Goal: Information Seeking & Learning: Compare options

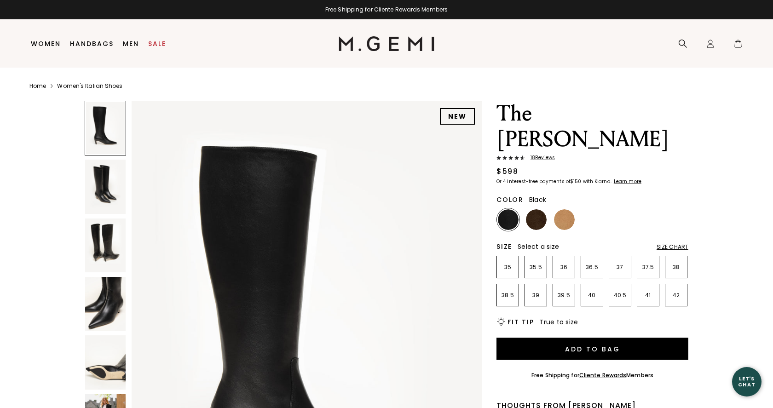
click at [567, 209] on img at bounding box center [564, 219] width 21 height 21
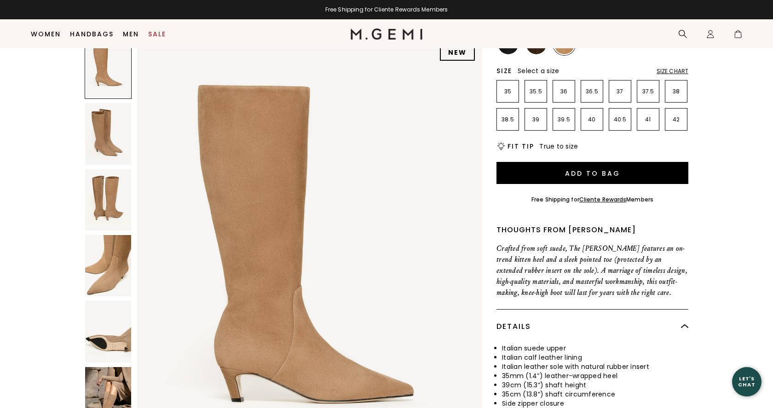
scroll to position [25, 0]
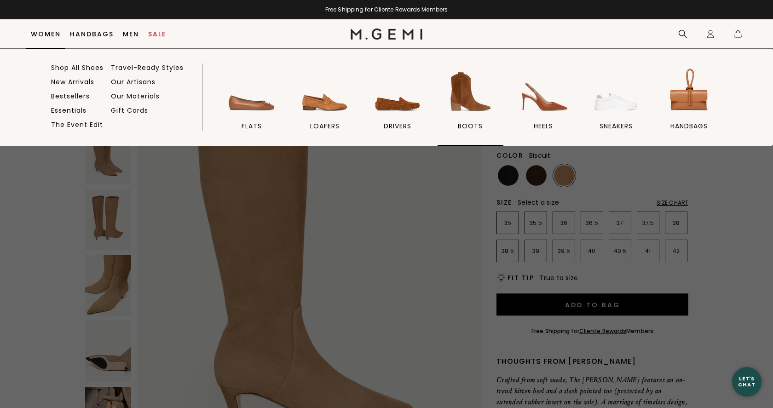
click at [485, 96] on img at bounding box center [470, 92] width 52 height 52
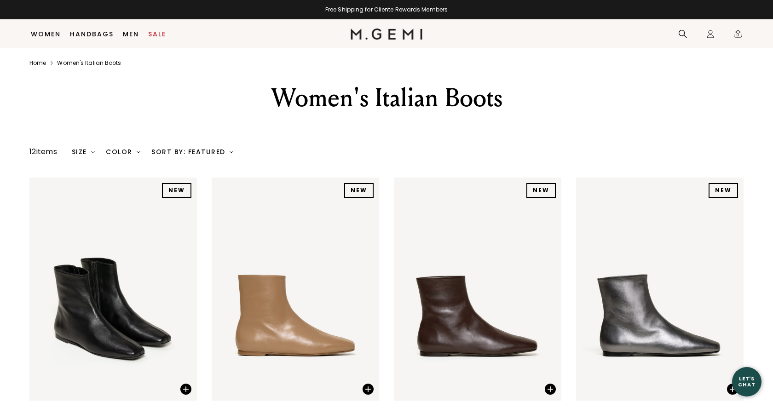
scroll to position [458, 0]
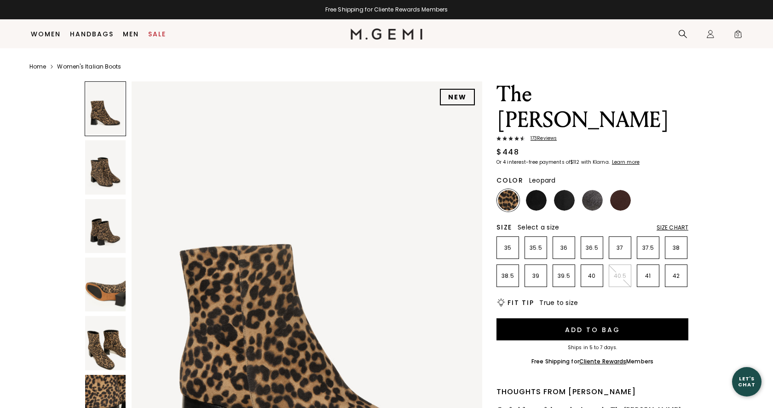
scroll to position [300, 0]
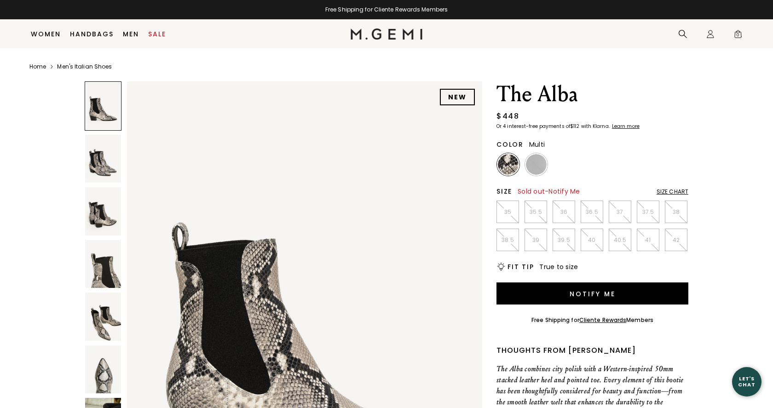
scroll to position [148, 0]
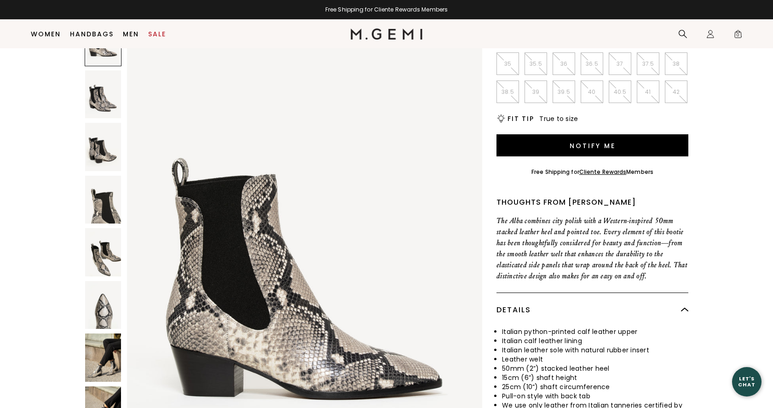
click at [102, 343] on img at bounding box center [103, 358] width 36 height 48
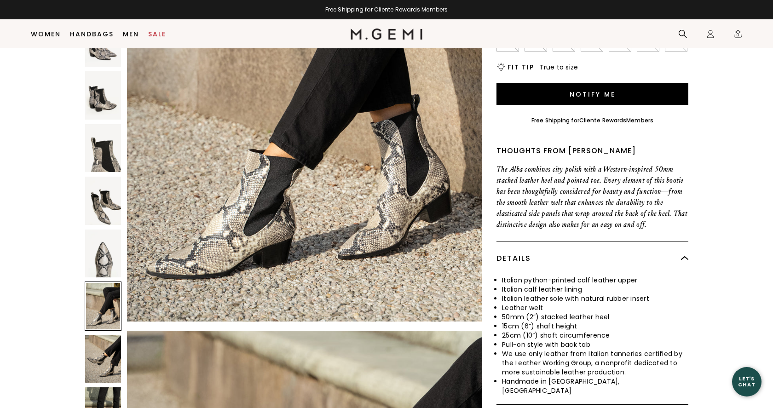
scroll to position [210, 0]
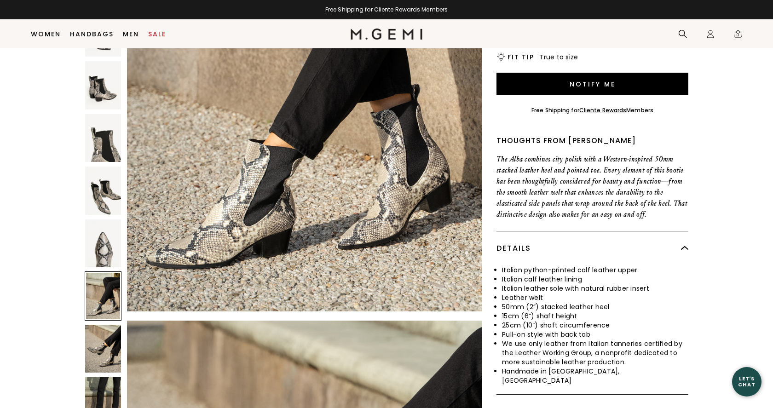
click at [106, 328] on img at bounding box center [103, 348] width 36 height 48
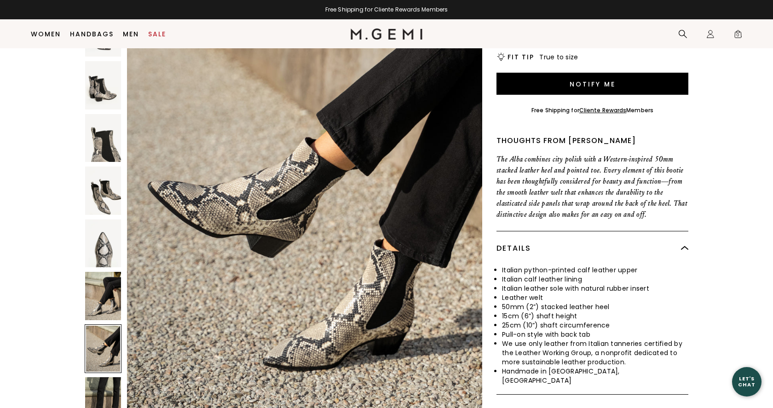
scroll to position [3378, 0]
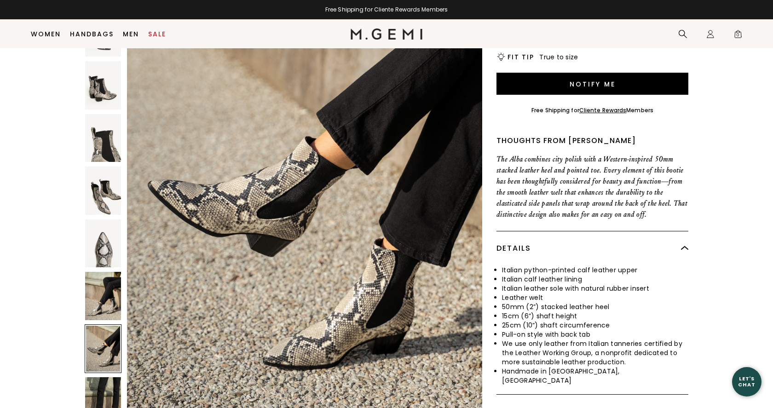
click at [104, 386] on img at bounding box center [103, 401] width 36 height 48
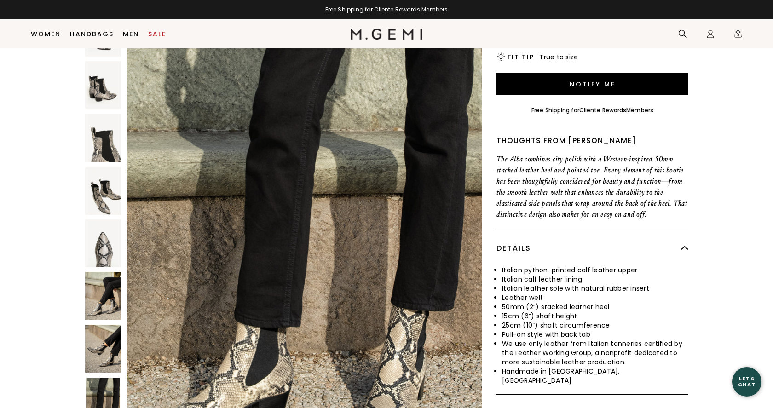
scroll to position [3860, 0]
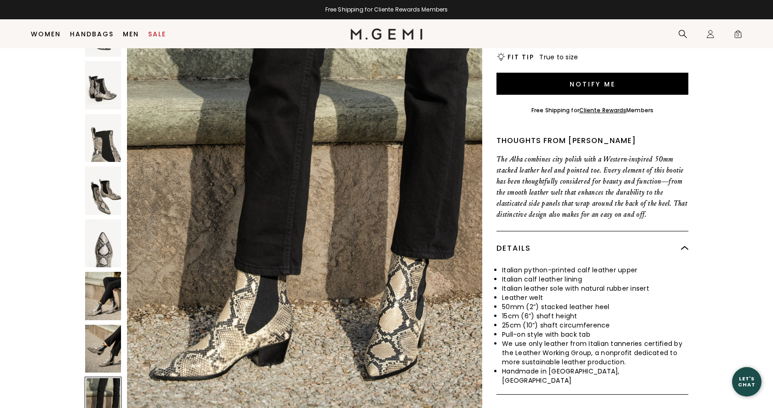
click at [107, 343] on img at bounding box center [103, 348] width 36 height 48
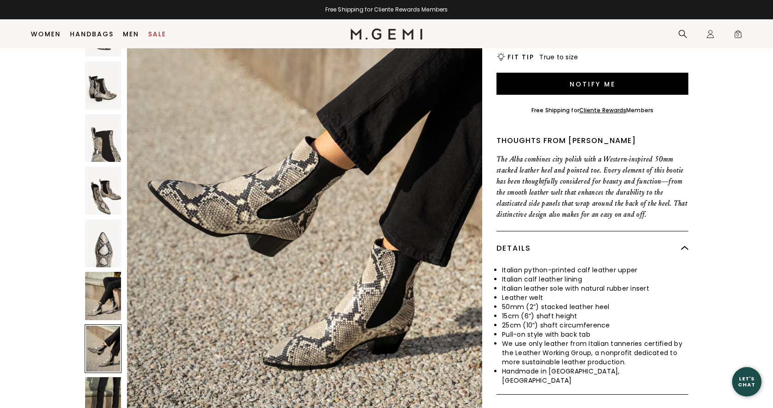
click at [113, 273] on img at bounding box center [103, 296] width 36 height 48
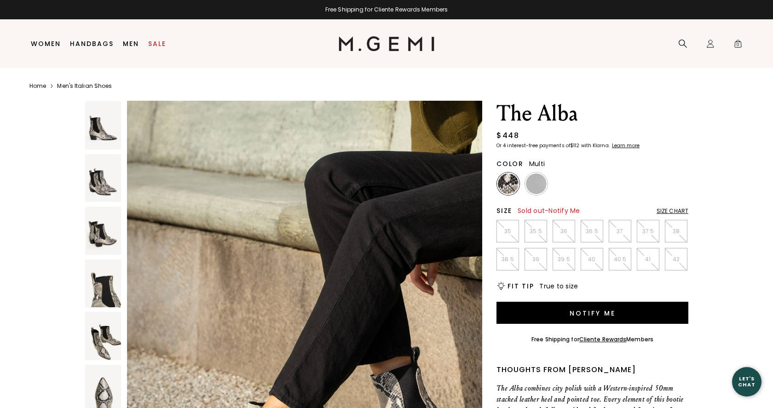
scroll to position [0, 0]
click at [539, 185] on img at bounding box center [536, 183] width 21 height 21
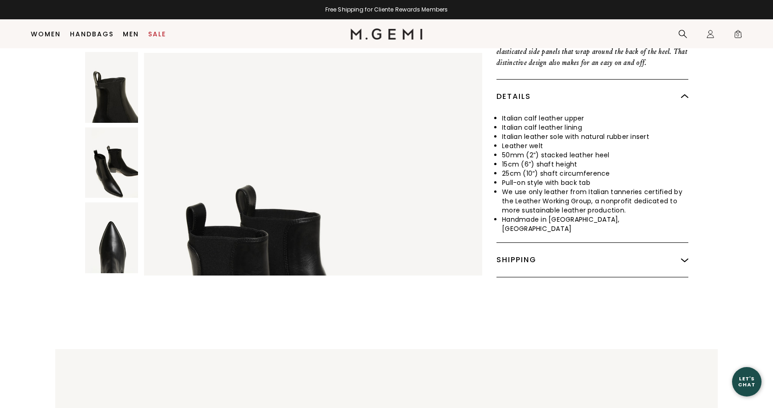
scroll to position [232, 0]
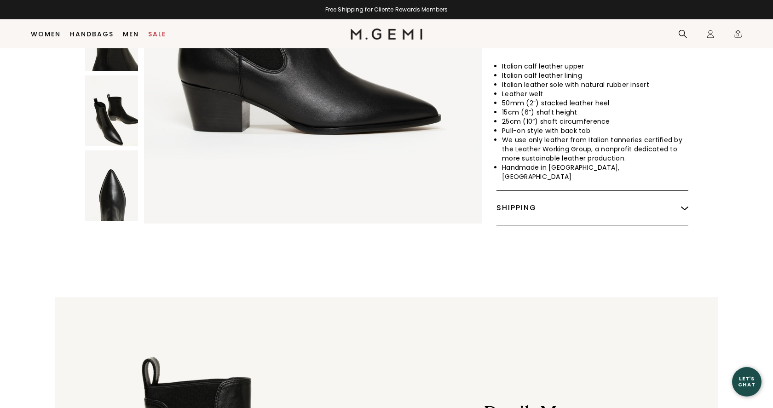
scroll to position [415, 0]
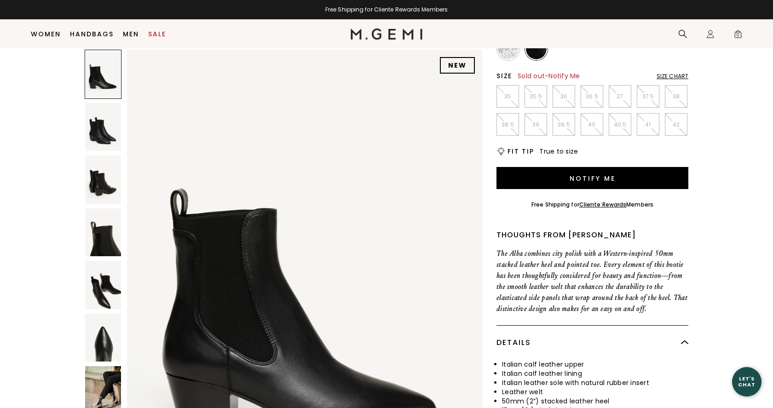
click at [103, 368] on img at bounding box center [103, 390] width 36 height 48
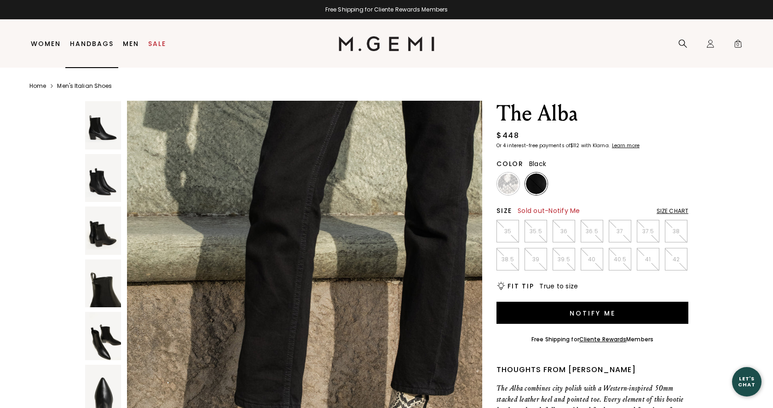
click at [87, 47] on link "Handbags" at bounding box center [92, 43] width 44 height 7
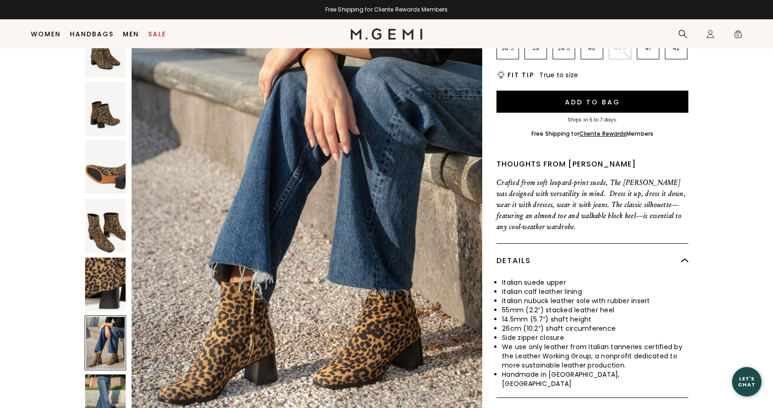
scroll to position [227, 0]
click at [101, 375] on img at bounding box center [105, 402] width 40 height 54
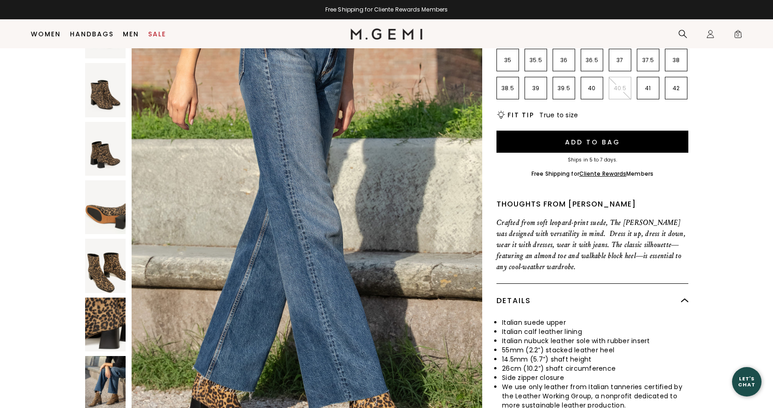
scroll to position [162, 0]
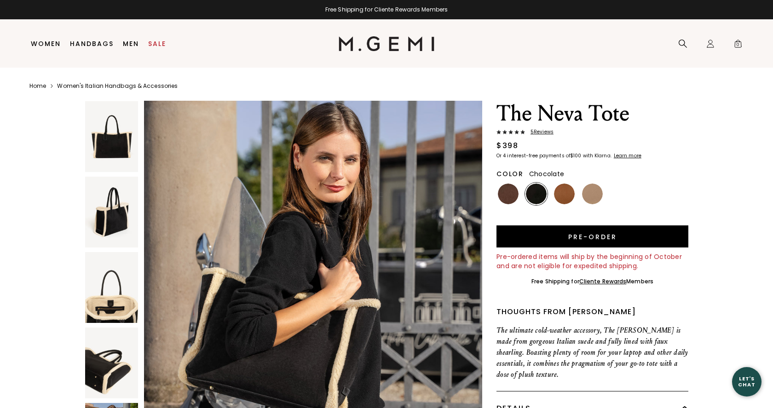
click at [508, 196] on img at bounding box center [508, 194] width 21 height 21
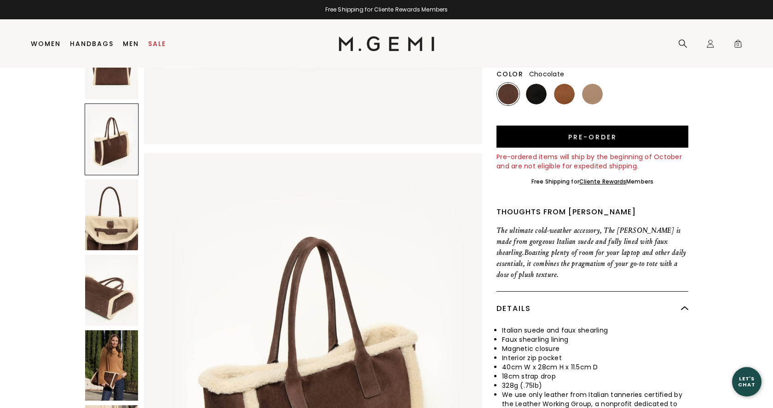
scroll to position [3, 0]
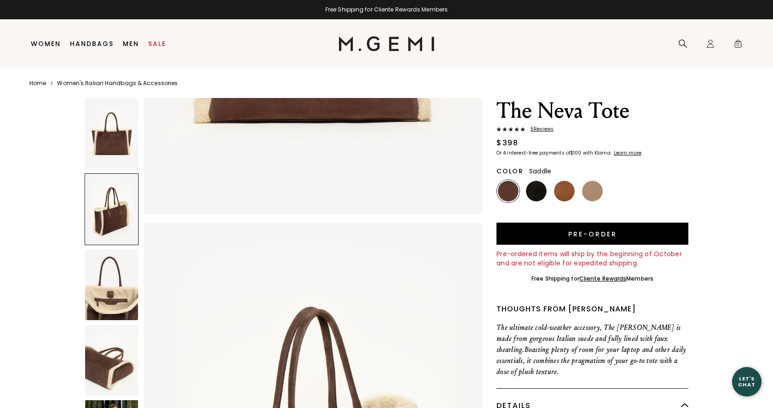
click at [564, 185] on img at bounding box center [564, 191] width 21 height 21
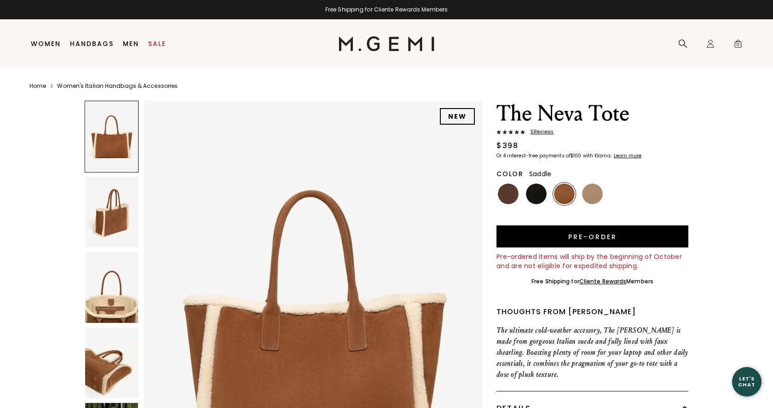
click at [591, 187] on img at bounding box center [592, 194] width 21 height 21
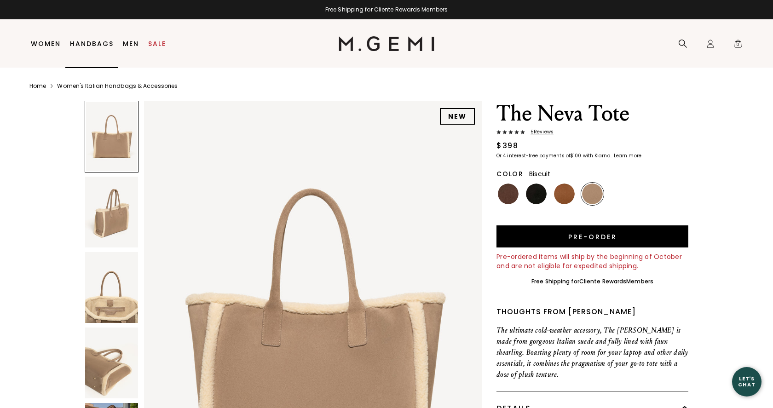
click at [84, 42] on link "Handbags" at bounding box center [92, 43] width 44 height 7
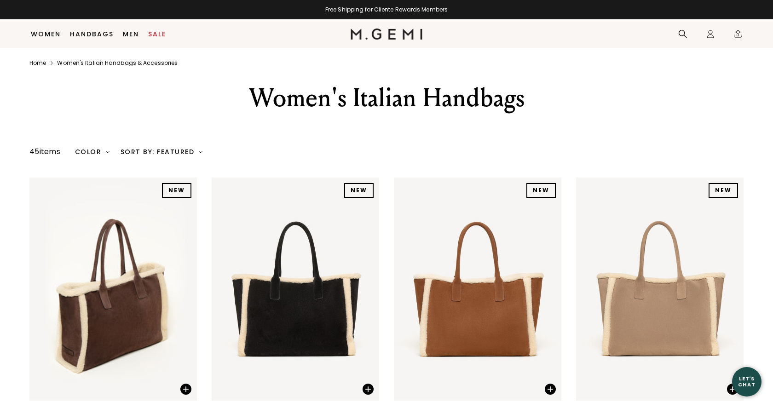
scroll to position [723, 0]
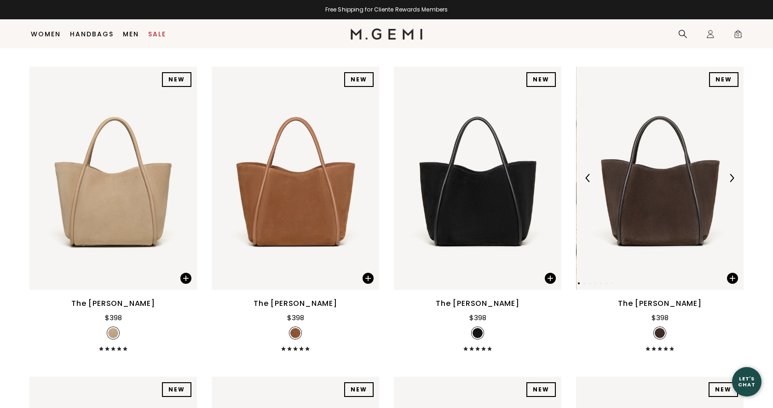
click at [627, 238] on img at bounding box center [660, 178] width 167 height 223
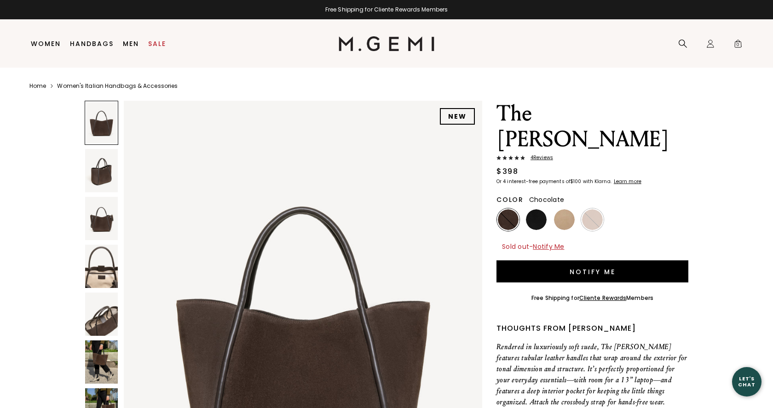
click at [100, 365] on img at bounding box center [101, 361] width 33 height 43
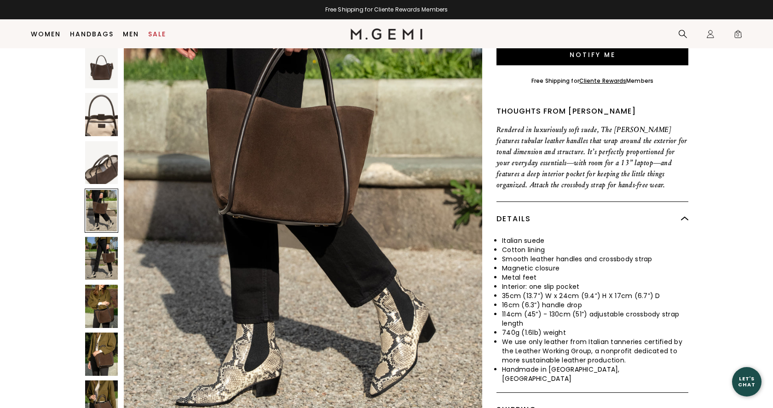
scroll to position [138, 0]
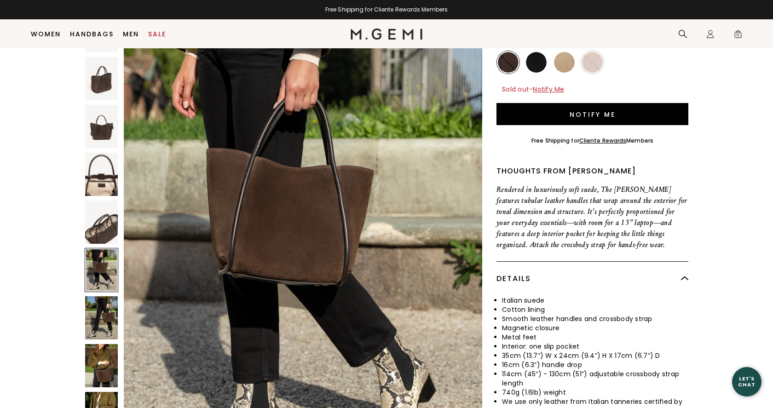
click at [98, 296] on img at bounding box center [101, 317] width 33 height 43
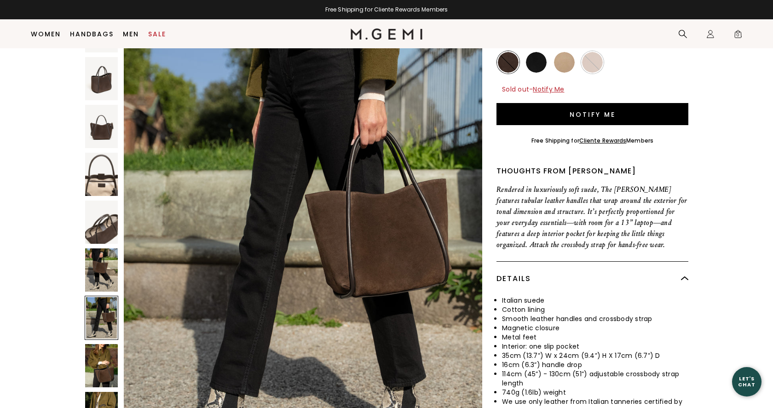
click at [104, 248] on img at bounding box center [101, 269] width 33 height 43
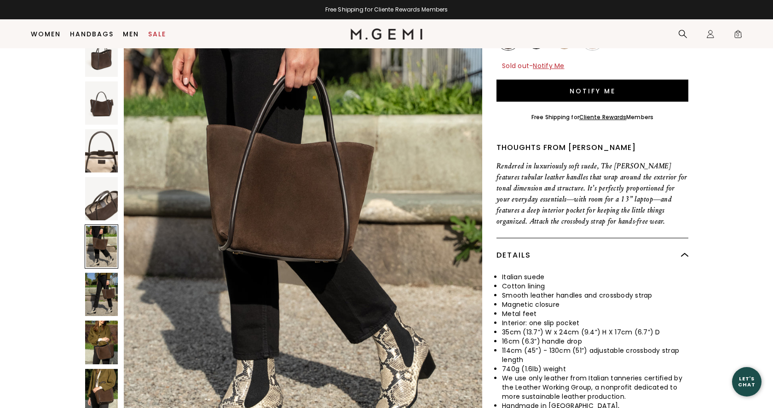
scroll to position [167, 0]
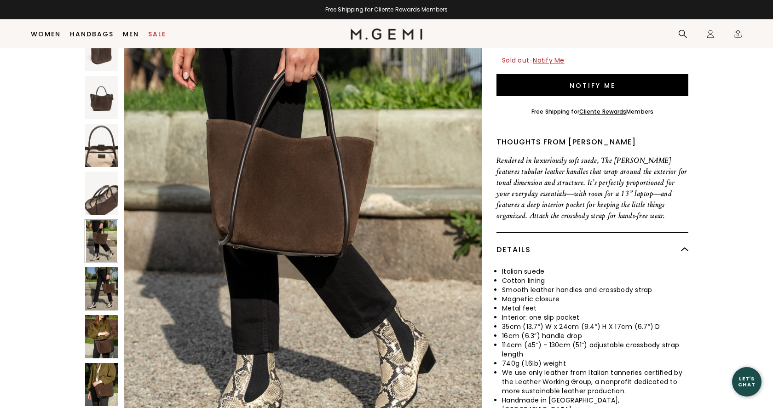
click at [102, 267] on img at bounding box center [101, 288] width 33 height 43
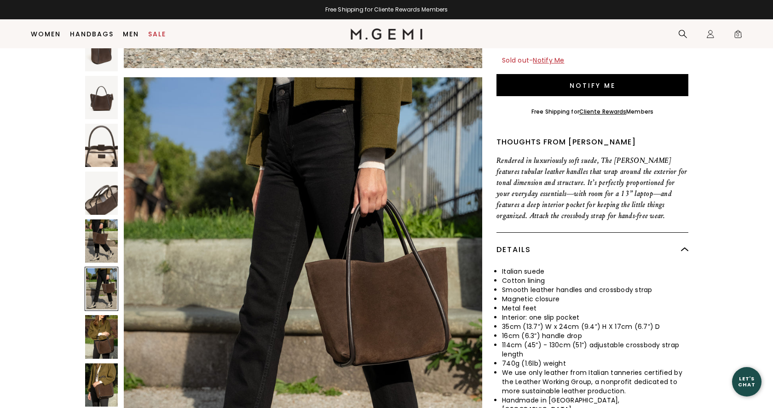
scroll to position [2925, 0]
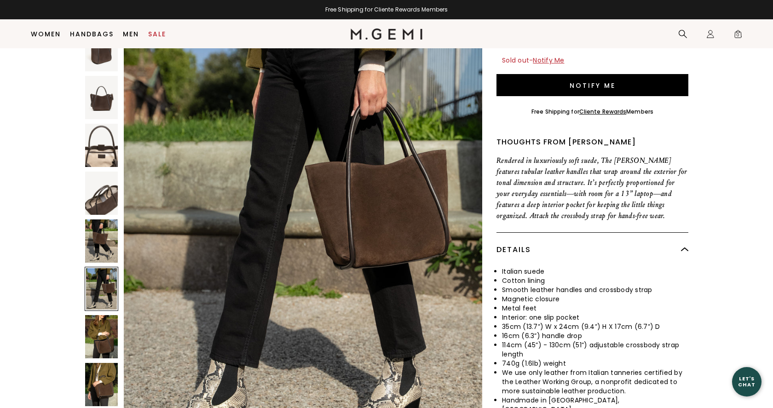
click at [102, 315] on img at bounding box center [101, 336] width 33 height 43
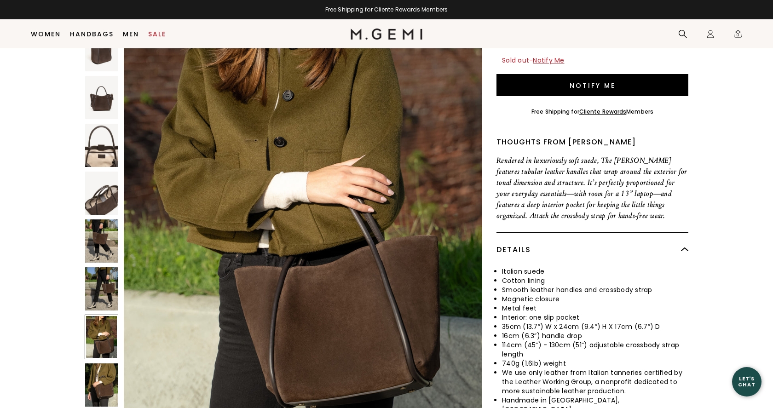
click at [101, 363] on img at bounding box center [101, 384] width 33 height 43
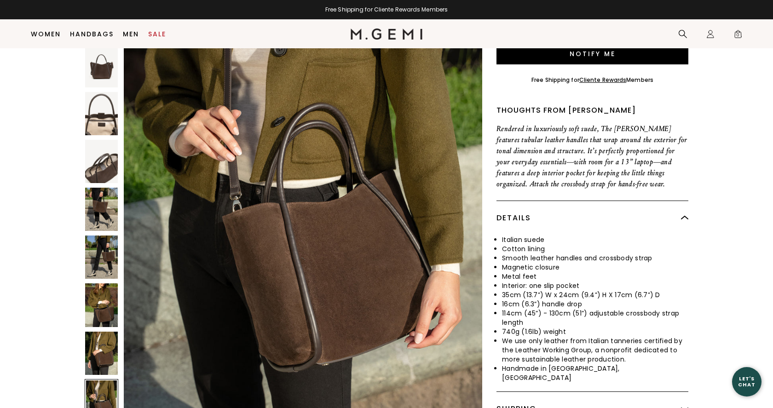
scroll to position [200, 0]
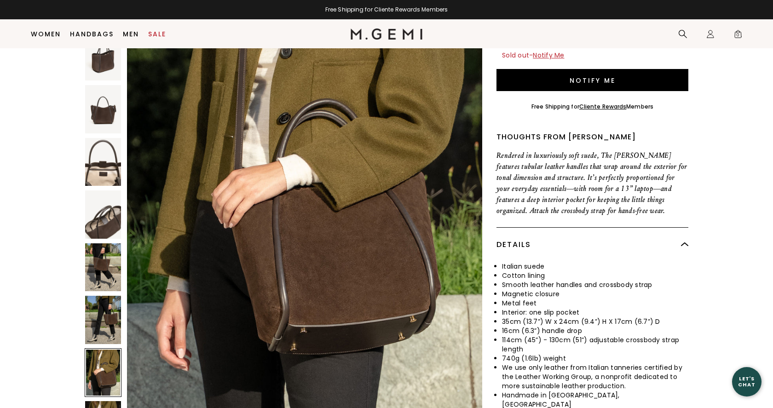
scroll to position [3409, 0]
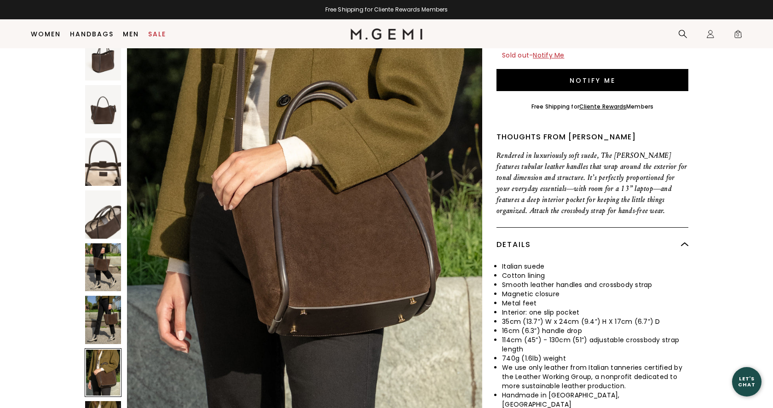
click at [110, 244] on img at bounding box center [103, 267] width 36 height 48
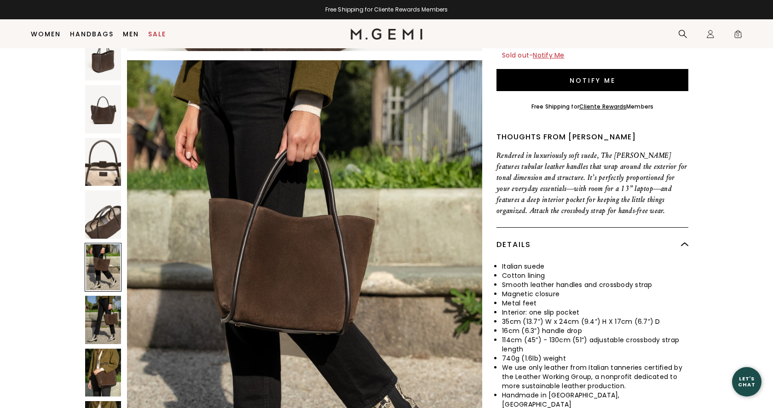
scroll to position [2331, 0]
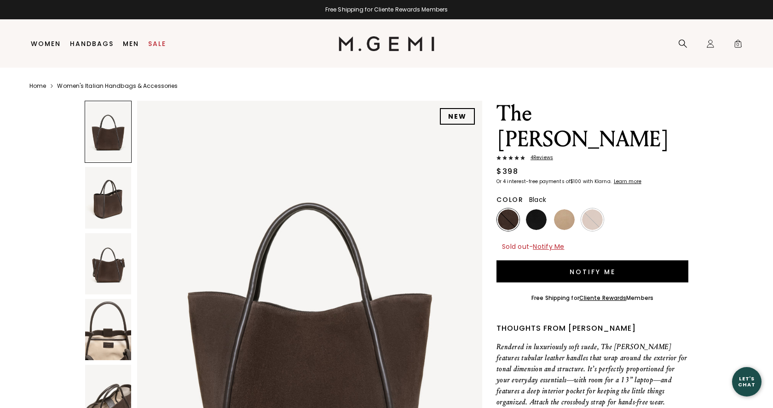
click at [541, 209] on img at bounding box center [536, 219] width 21 height 21
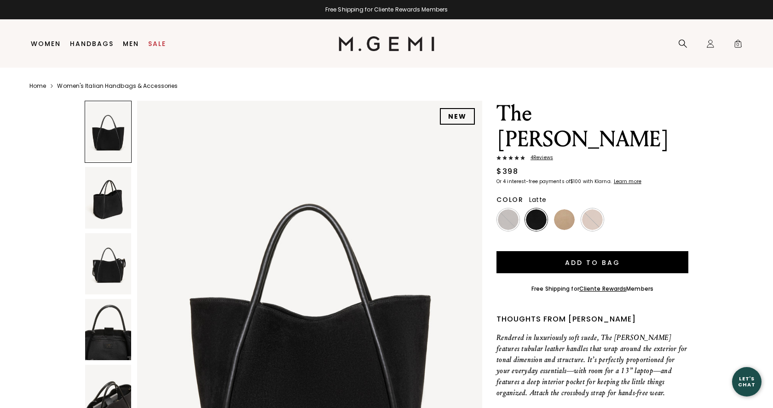
click at [570, 209] on img at bounding box center [564, 219] width 21 height 21
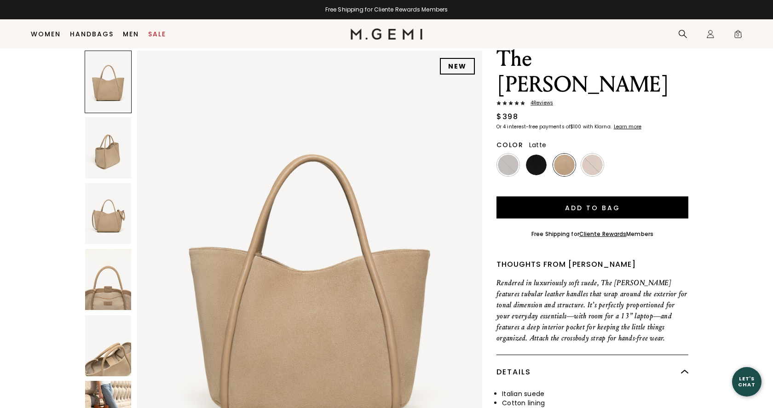
scroll to position [21, 0]
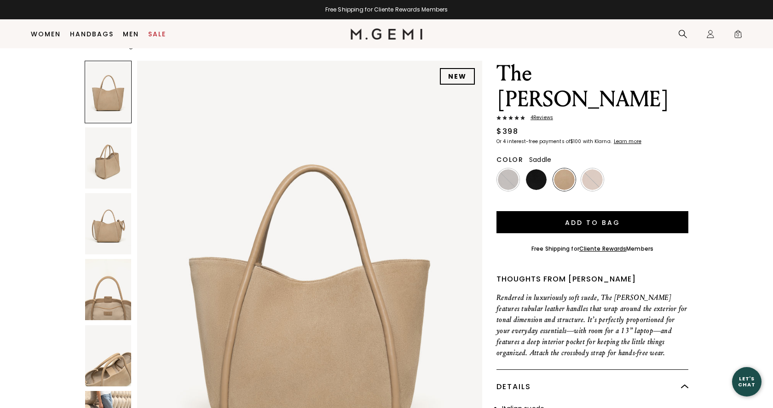
click at [592, 168] on div at bounding box center [592, 179] width 23 height 23
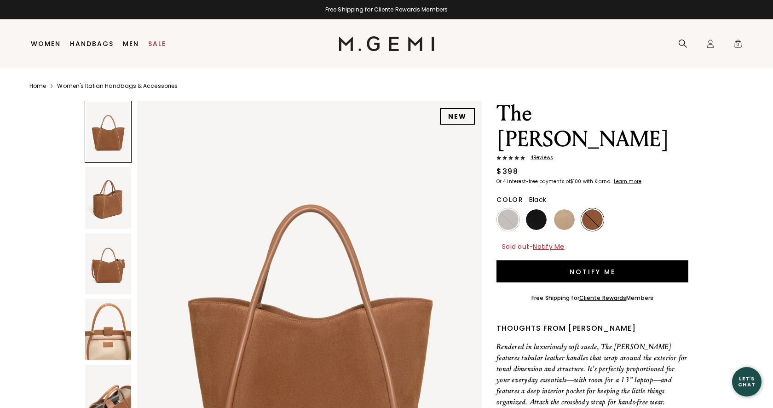
click at [540, 209] on img at bounding box center [536, 219] width 21 height 21
